Goal: Find specific page/section: Find specific page/section

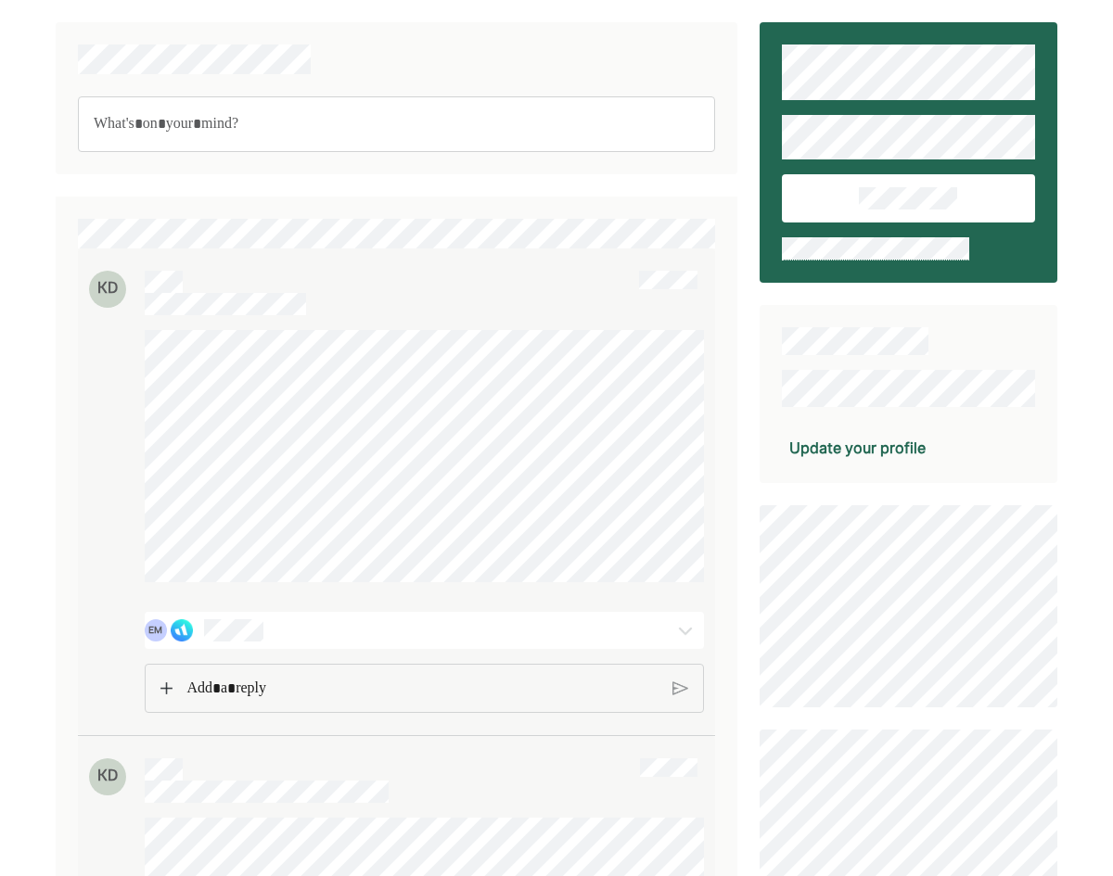
click at [457, 701] on p "Rich Text Editor. Editing area: main" at bounding box center [421, 689] width 471 height 24
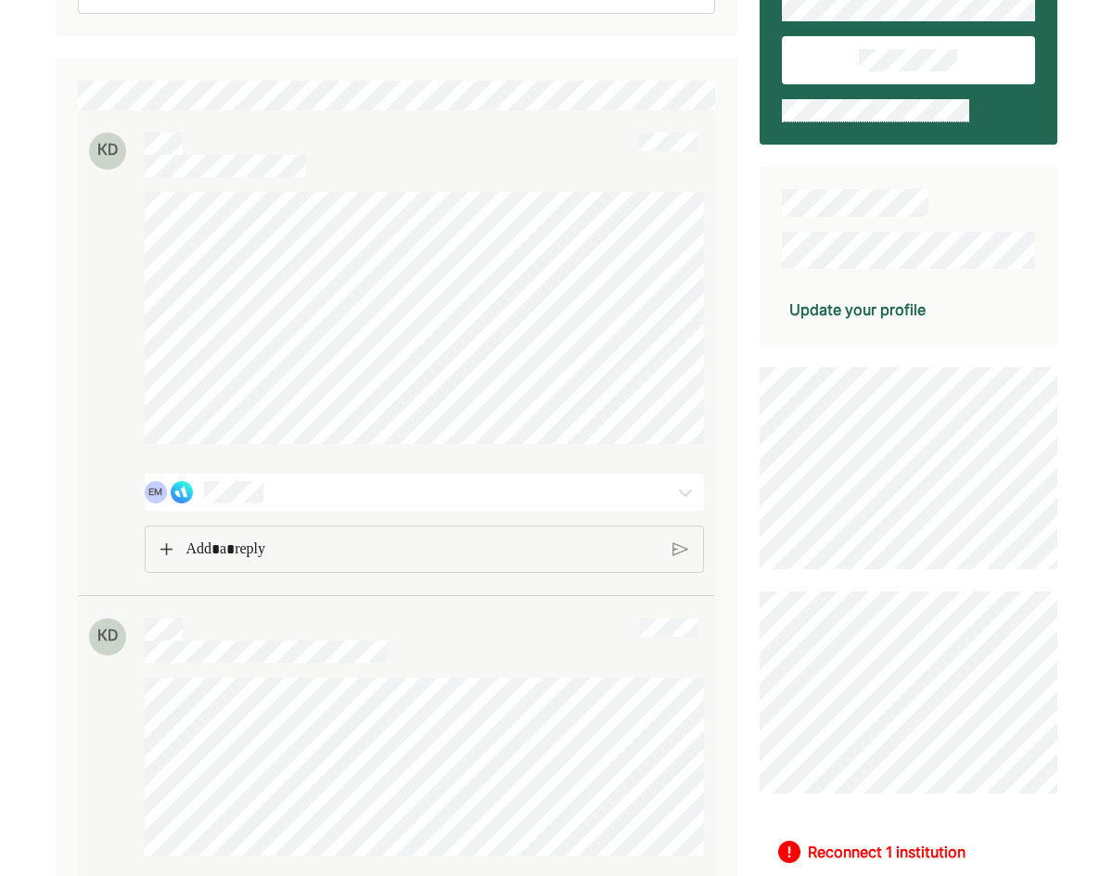
scroll to position [371, 0]
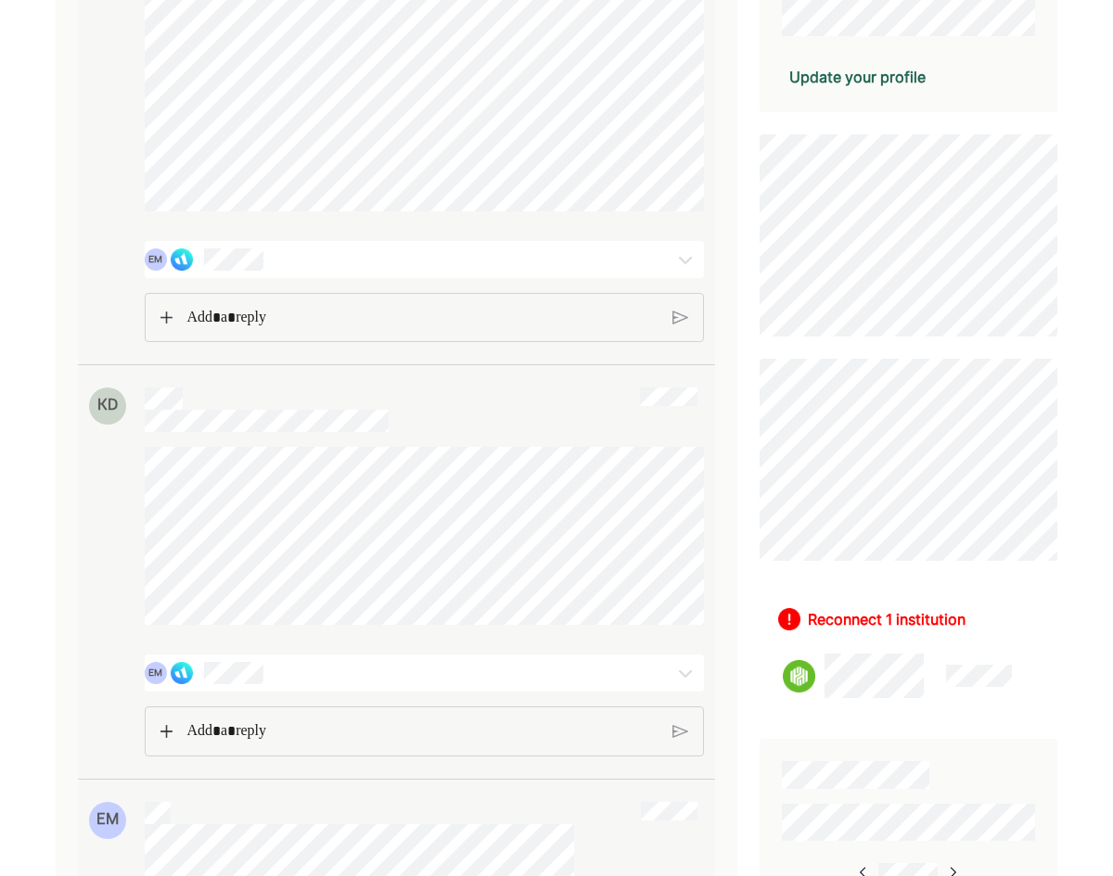
click at [465, 271] on div "EM" at bounding box center [379, 259] width 469 height 22
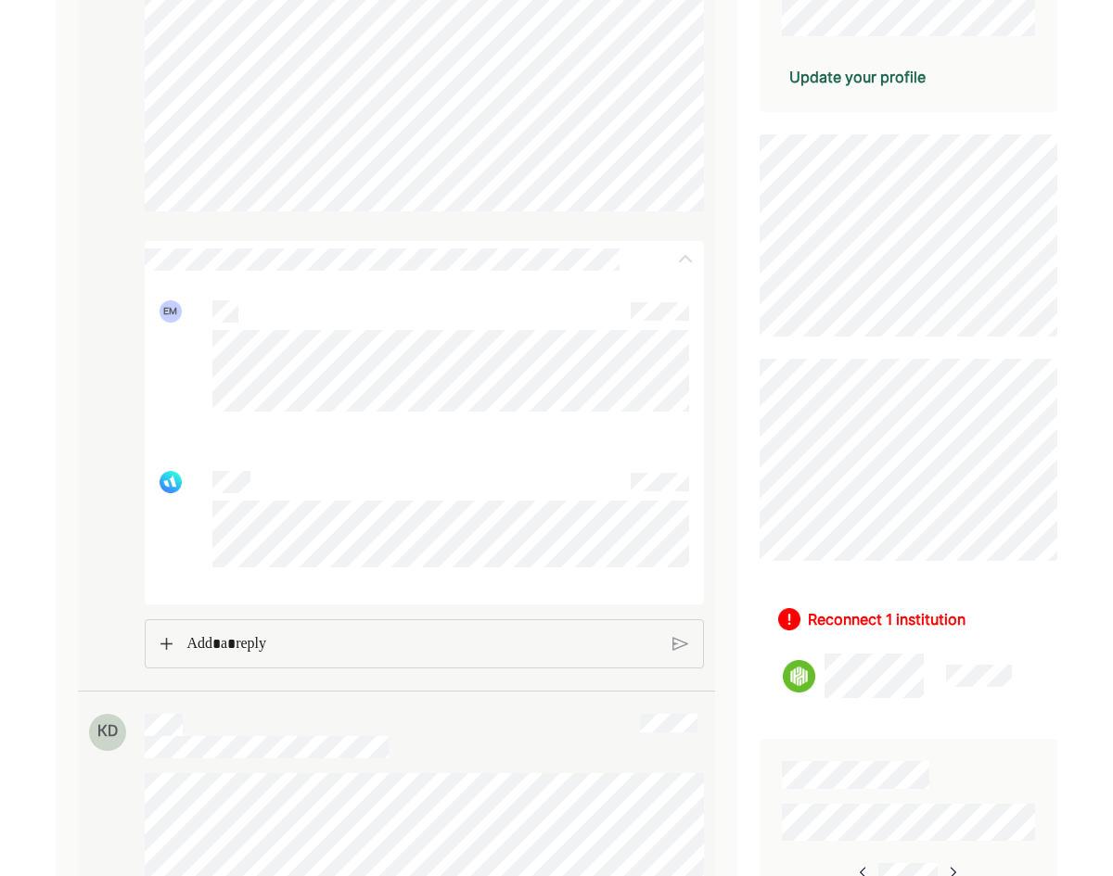
click at [456, 669] on div "Rich Text Editor. Editing area: main" at bounding box center [422, 644] width 490 height 48
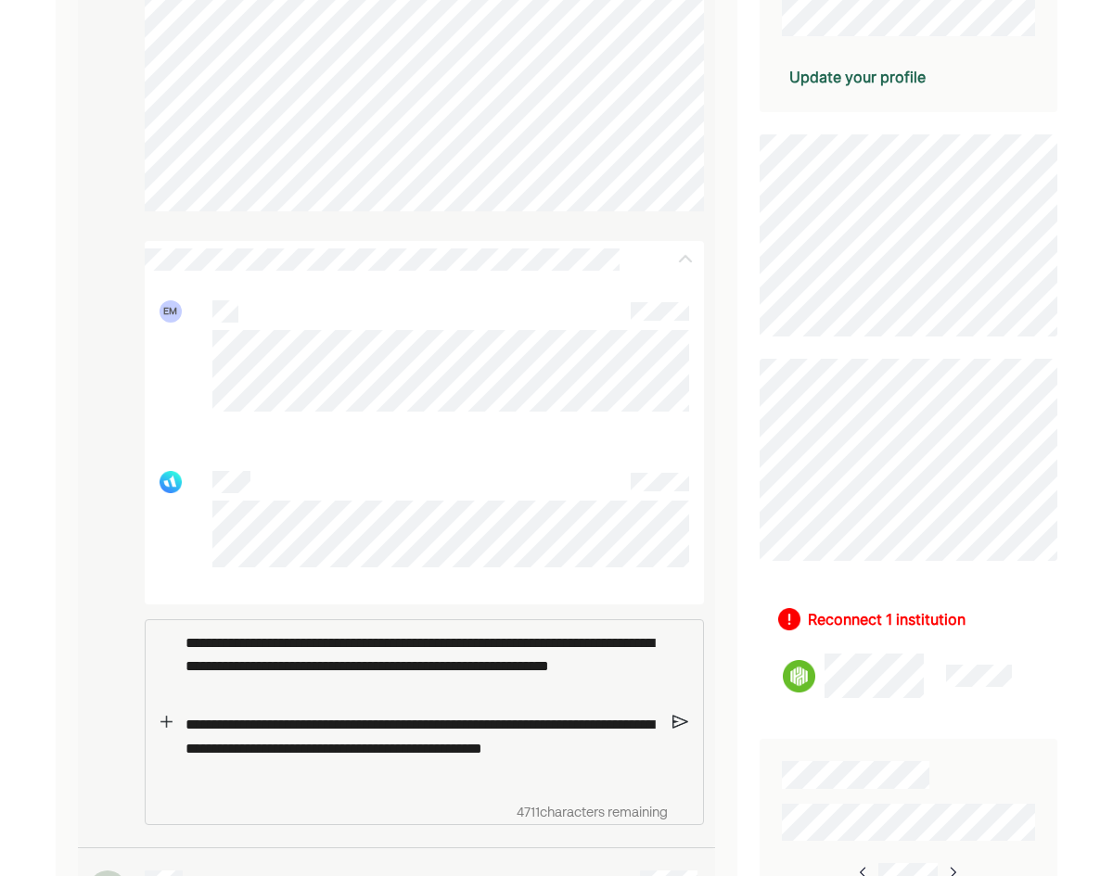
scroll to position [649, 0]
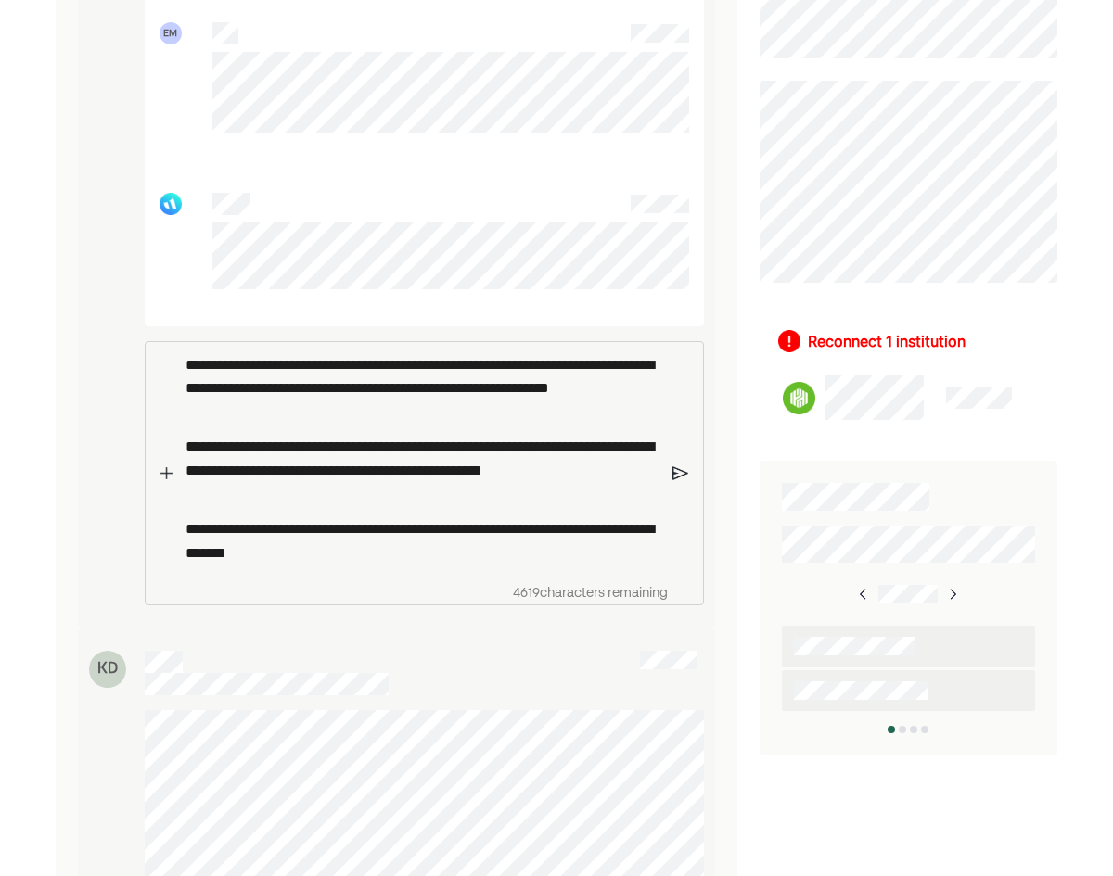
click at [679, 481] on img at bounding box center [680, 473] width 16 height 17
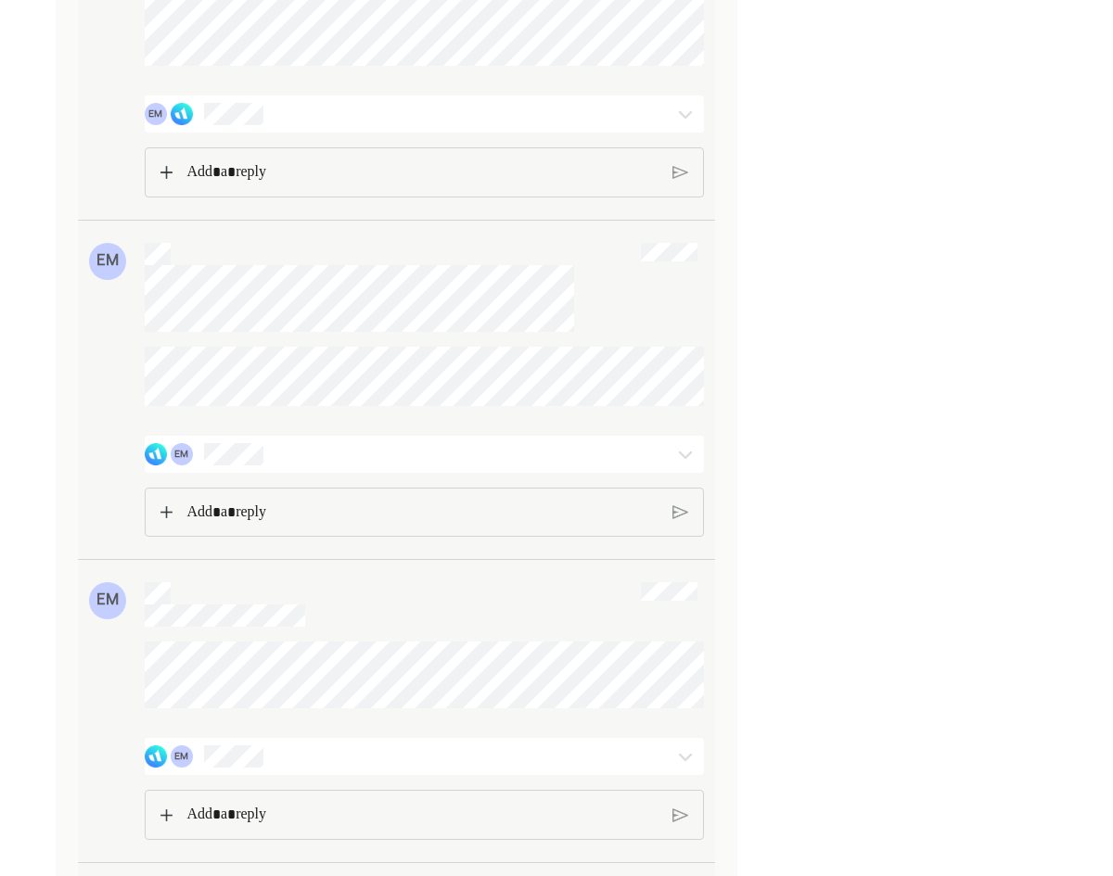
scroll to position [1576, 0]
